Goal: Navigation & Orientation: Find specific page/section

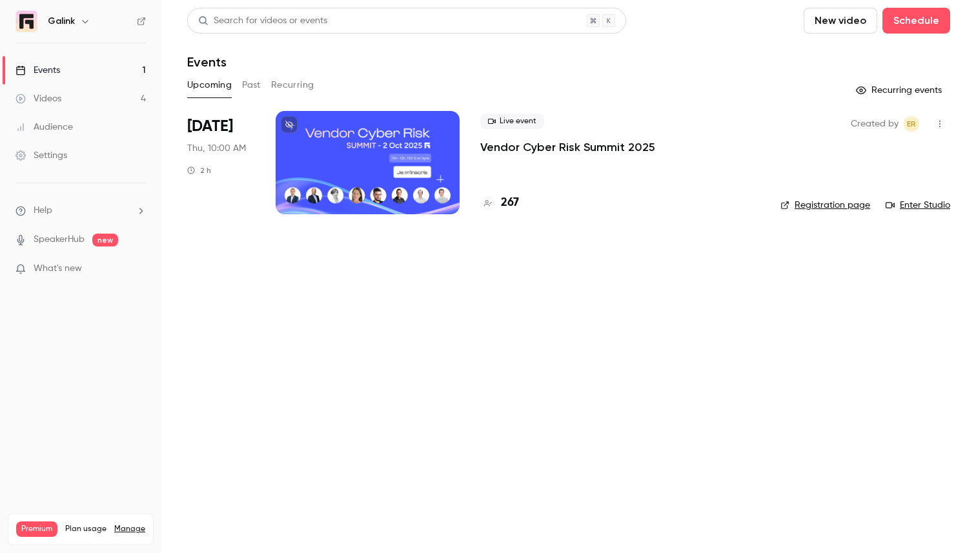
click at [545, 145] on p "Vendor Cyber Risk Summit 2025" at bounding box center [567, 146] width 175 height 15
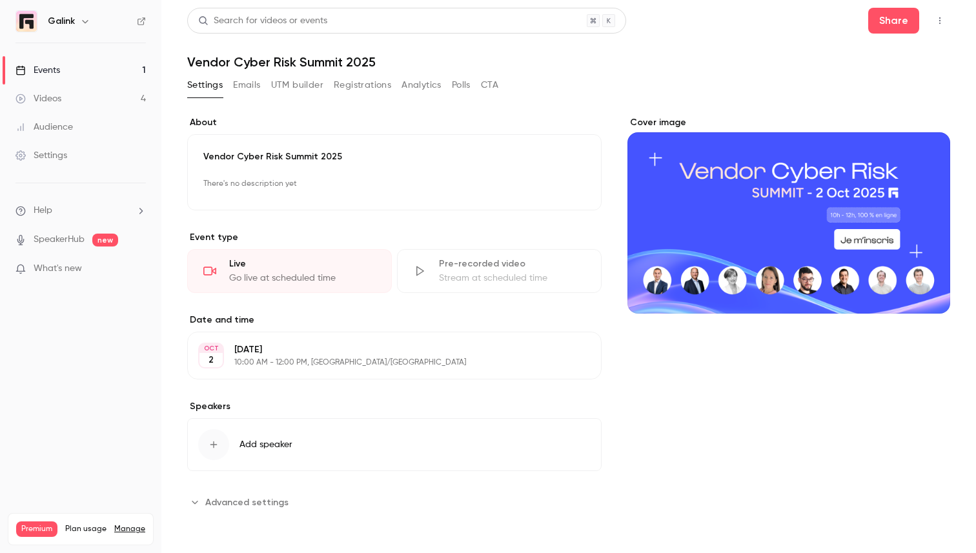
click at [932, 25] on button "button" at bounding box center [939, 20] width 21 height 21
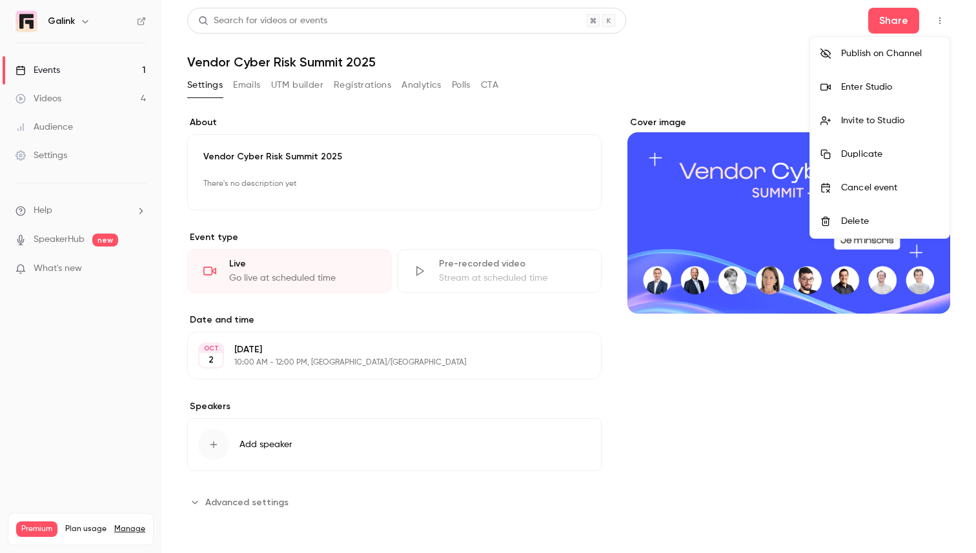
click at [885, 86] on div "Enter Studio" at bounding box center [890, 87] width 98 height 13
